Goal: Task Accomplishment & Management: Manage account settings

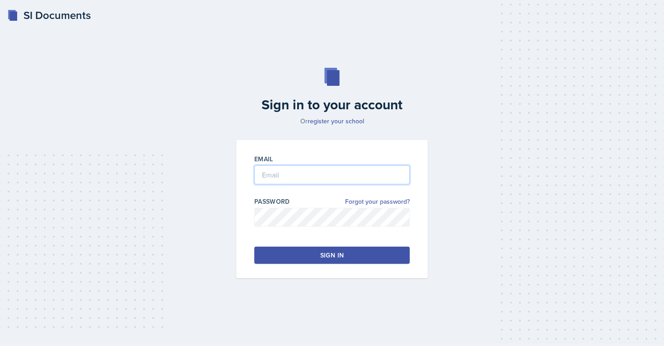
type input "[EMAIL_ADDRESS][PERSON_NAME][DOMAIN_NAME]"
click at [299, 254] on button "Sign in" at bounding box center [331, 255] width 155 height 17
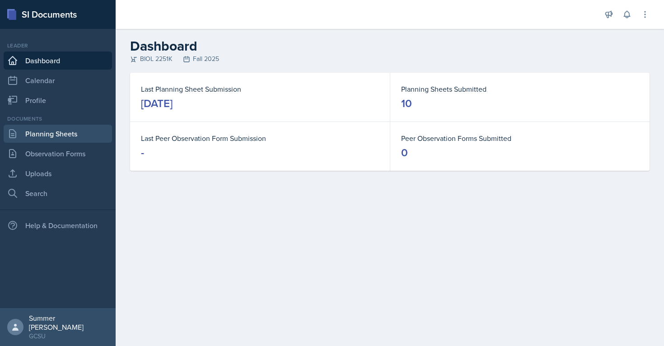
click at [67, 139] on link "Planning Sheets" at bounding box center [58, 134] width 108 height 18
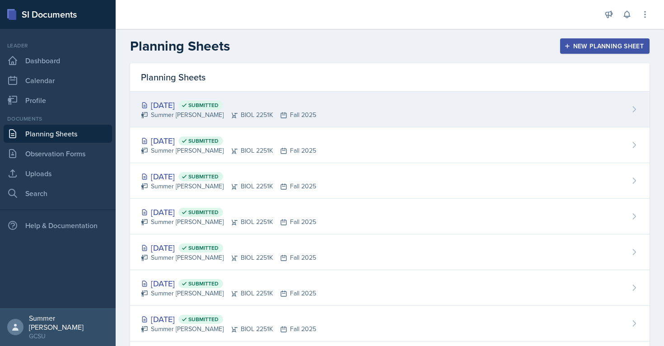
click at [188, 106] on div "[DATE] Submitted" at bounding box center [228, 105] width 175 height 12
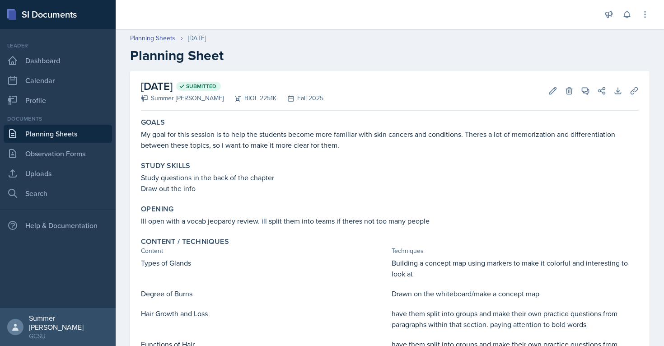
scroll to position [10, 0]
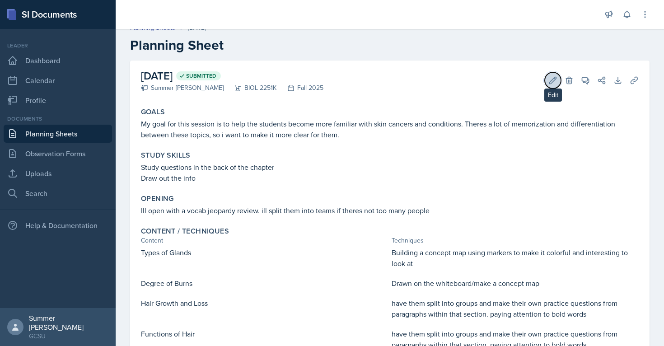
click at [553, 73] on button "Edit" at bounding box center [553, 80] width 16 height 16
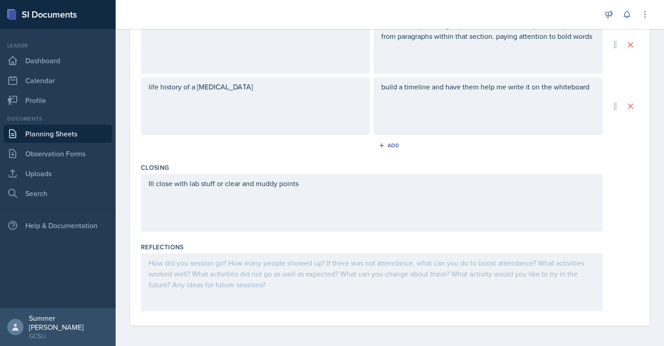
click at [190, 291] on div at bounding box center [372, 283] width 462 height 58
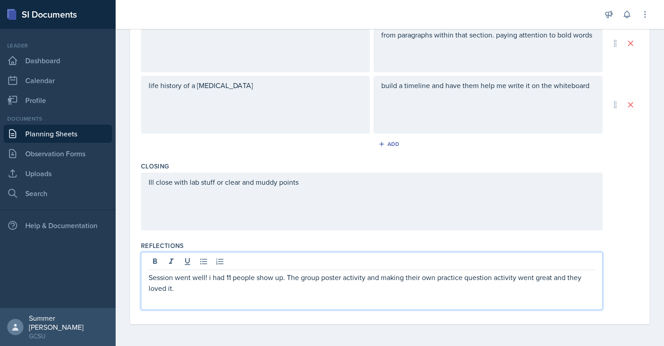
scroll to position [0, 0]
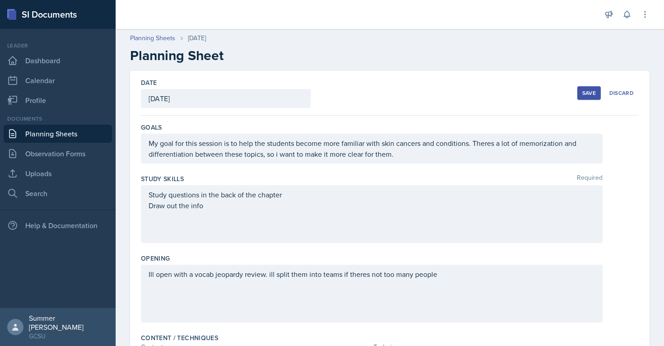
click at [582, 90] on div "Save" at bounding box center [589, 92] width 14 height 7
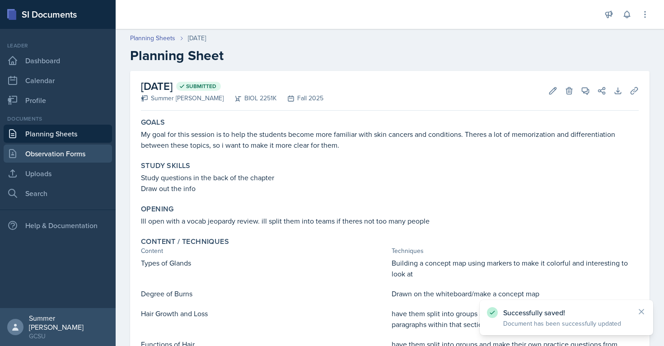
click at [82, 156] on link "Observation Forms" at bounding box center [58, 154] width 108 height 18
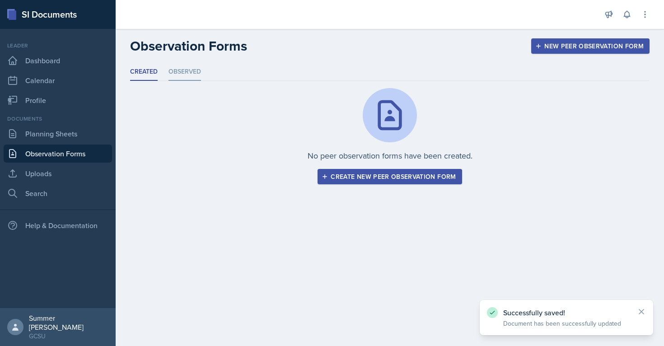
click at [176, 74] on li "Observed" at bounding box center [185, 72] width 33 height 18
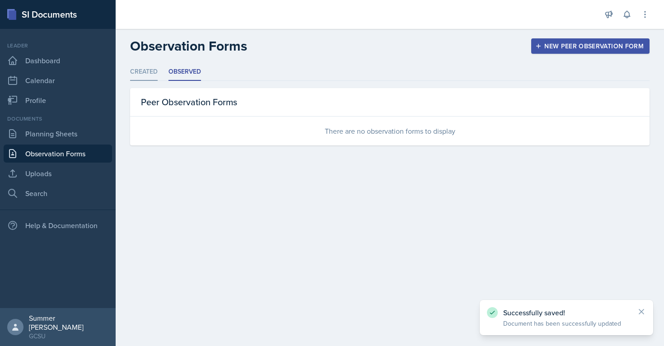
click at [139, 75] on li "Created" at bounding box center [144, 72] width 28 height 18
